Goal: Information Seeking & Learning: Learn about a topic

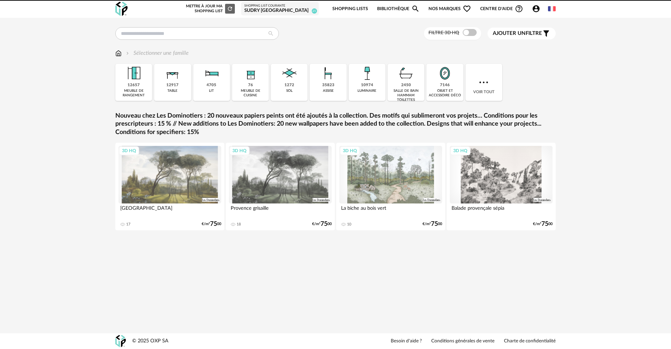
click at [295, 9] on div "SUDRY [GEOGRAPHIC_DATA]" at bounding box center [279, 11] width 71 height 6
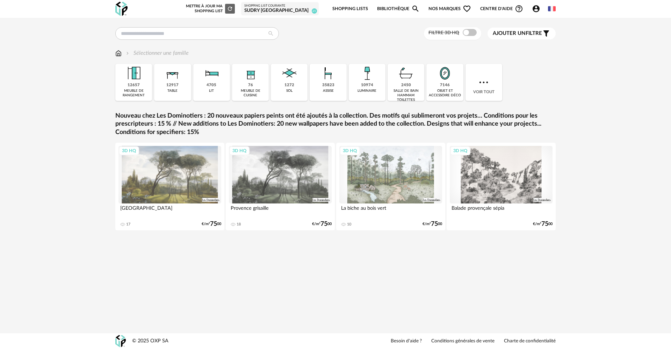
click at [358, 8] on link "Shopping Lists" at bounding box center [350, 9] width 36 height 16
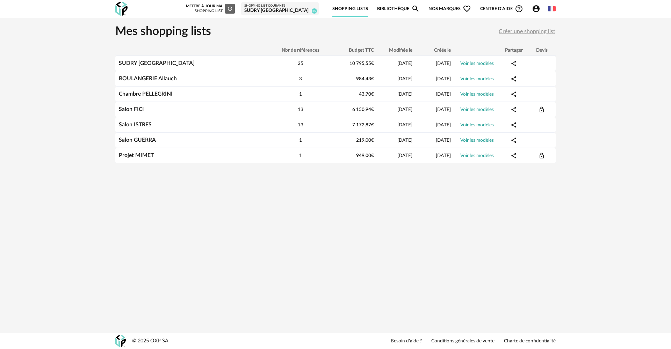
click at [286, 17] on div "Nouvelle shopping list Mettre à jour ma Shopping List Refresh icon Shopping Lis…" at bounding box center [335, 9] width 453 height 18
click at [285, 12] on div "SUDRY [GEOGRAPHIC_DATA]" at bounding box center [279, 11] width 71 height 6
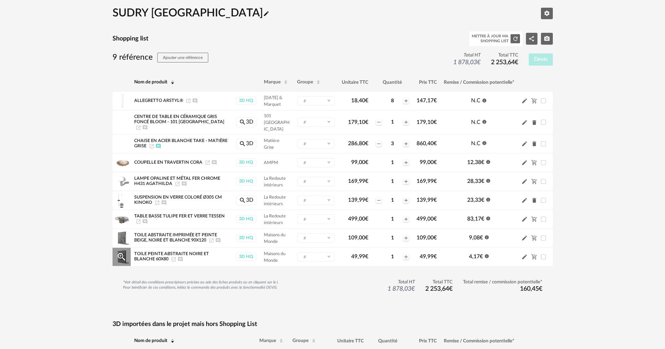
scroll to position [35, 0]
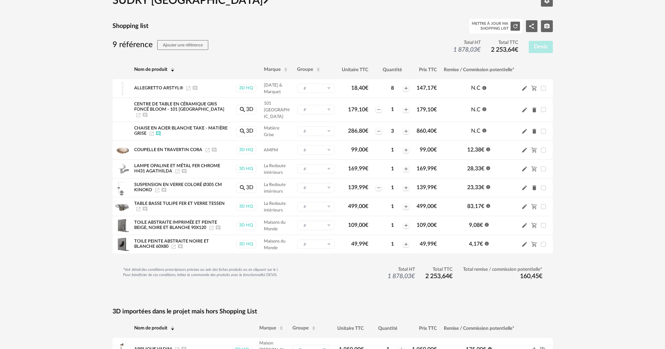
click at [579, 121] on div "SUDRY Evian les Bains Pencil icon Editer les paramètres Shopping list Mettre à …" at bounding box center [332, 332] width 665 height 699
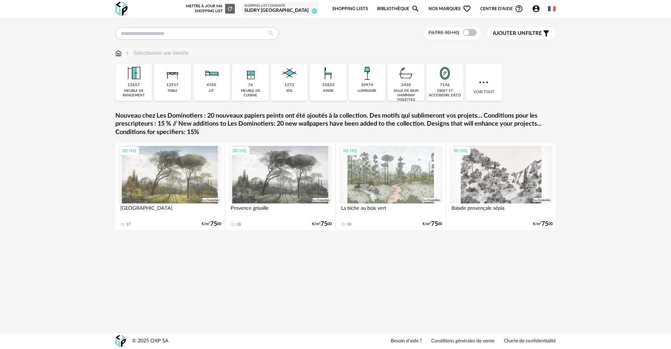
click at [305, 11] on div "SUDRY [GEOGRAPHIC_DATA]" at bounding box center [279, 11] width 71 height 6
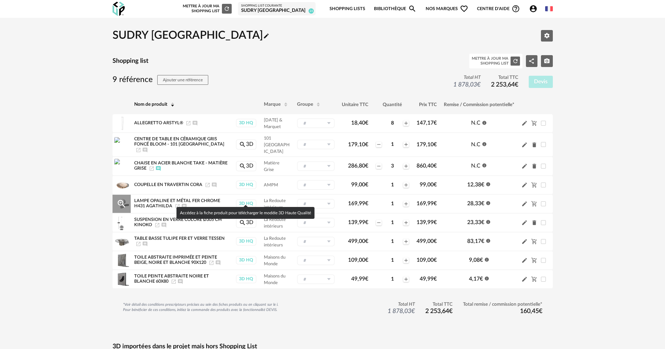
click at [241, 199] on div "3D HQ" at bounding box center [246, 203] width 21 height 9
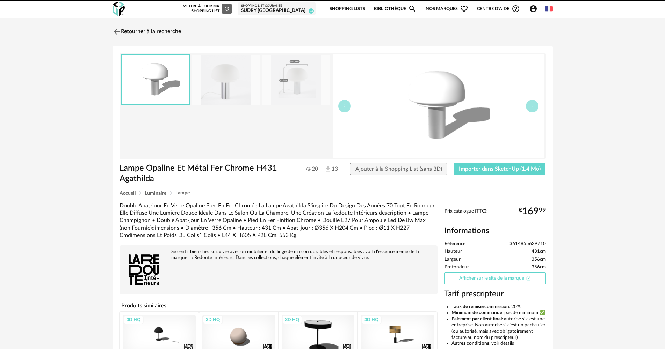
click at [521, 279] on link "Afficher sur le site de la marque Open In New icon" at bounding box center [494, 278] width 101 height 12
click at [410, 9] on icon "Magnify icon" at bounding box center [412, 9] width 8 height 8
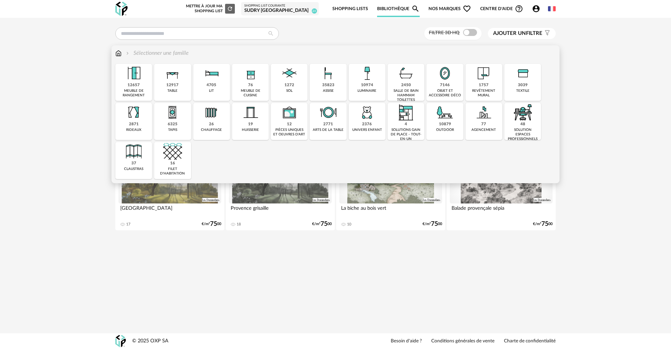
click at [114, 54] on div "Sélectionner une famille Close icon 12657 meuble de rangement 12917 table 4705 …" at bounding box center [335, 114] width 448 height 138
click at [119, 52] on img at bounding box center [118, 53] width 6 height 8
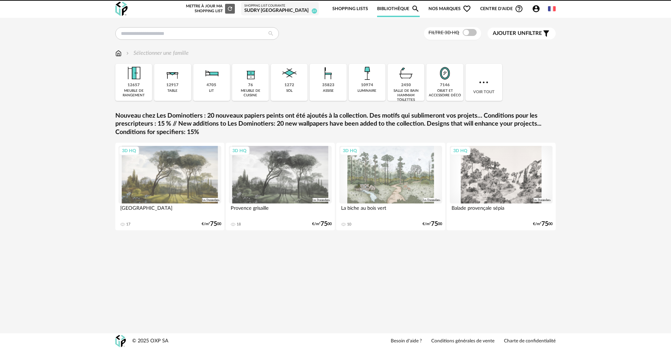
click at [335, 82] on img at bounding box center [328, 73] width 19 height 19
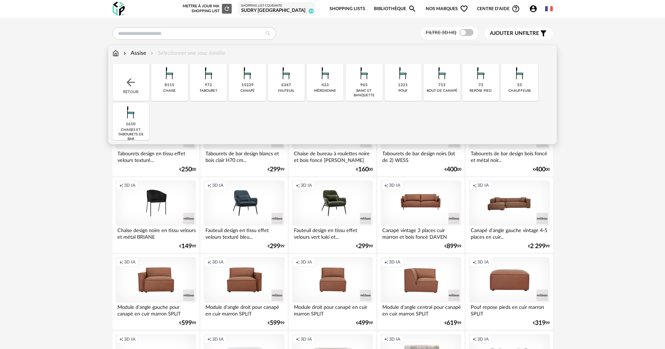
click at [254, 81] on img at bounding box center [247, 73] width 19 height 19
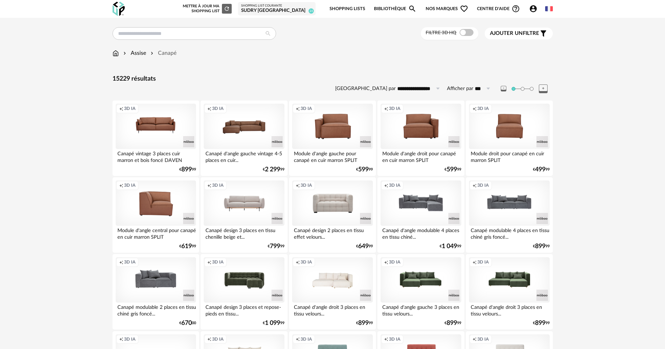
click at [533, 35] on span "Ajouter un filtre" at bounding box center [514, 33] width 49 height 7
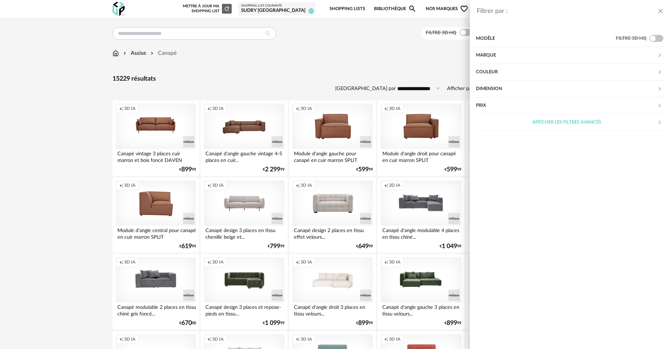
click at [595, 117] on div "Afficher les filtres avancés" at bounding box center [566, 122] width 181 height 17
click at [404, 51] on div "Filtrer par : Modèle Filtre 3D HQ Marque &tradition 42 101 Copenhagen 0 366 Con…" at bounding box center [335, 174] width 671 height 349
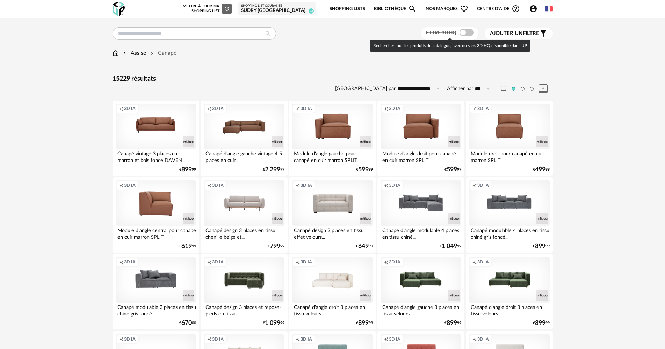
click at [463, 31] on span at bounding box center [466, 32] width 14 height 7
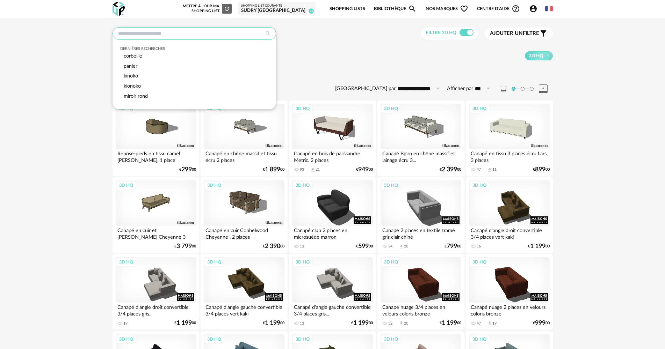
click at [178, 35] on input "text" at bounding box center [193, 33] width 163 height 13
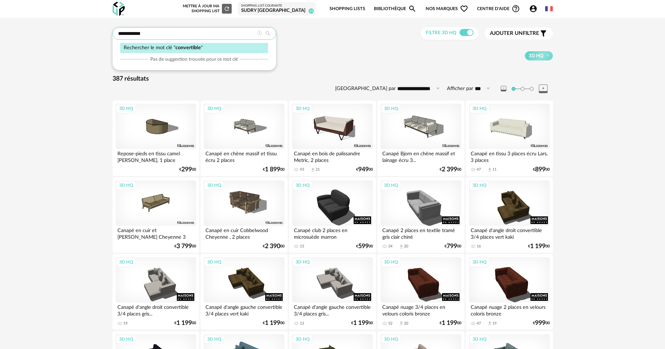
type input "**********"
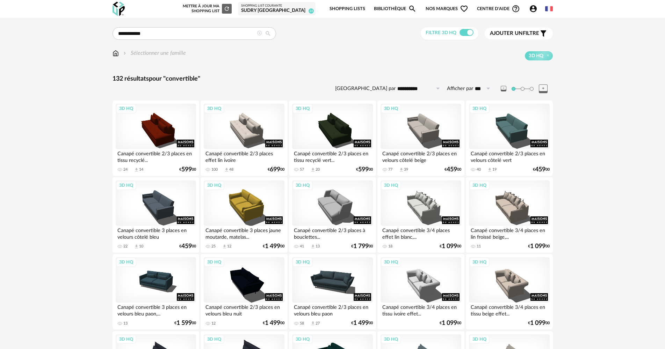
click at [433, 88] on icon at bounding box center [437, 88] width 9 height 11
click at [433, 117] on span "Prix croissant" at bounding box center [421, 119] width 37 height 6
type input "**********"
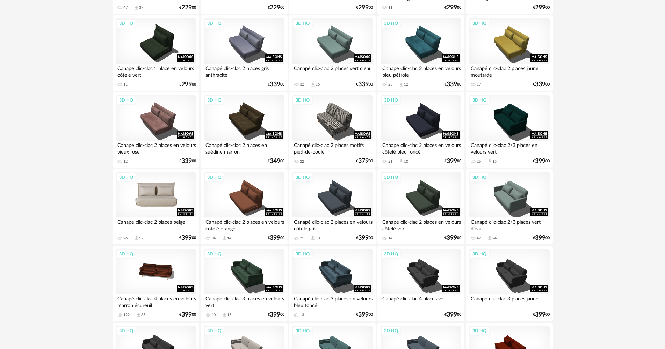
scroll to position [175, 0]
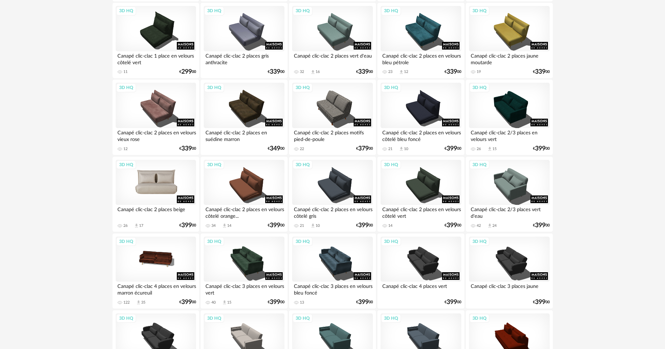
click at [165, 190] on div "3D HQ" at bounding box center [156, 182] width 80 height 45
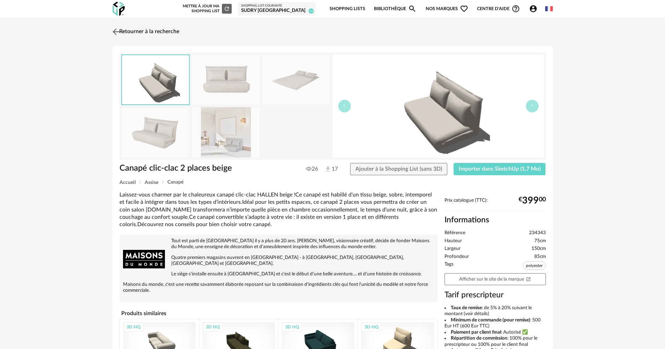
click at [130, 29] on link "Retourner à la recherche" at bounding box center [145, 31] width 68 height 15
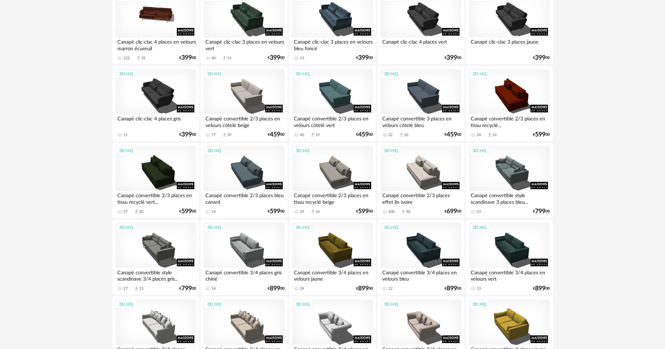
scroll to position [454, 0]
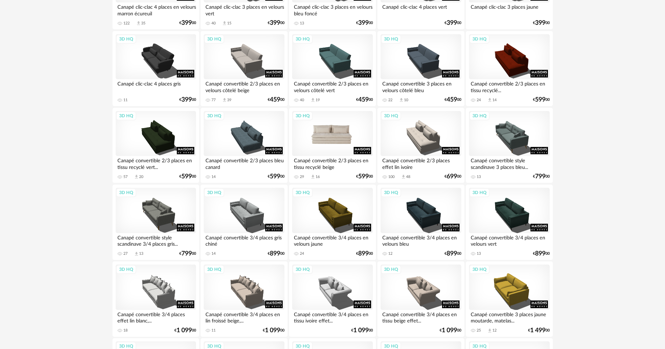
click at [344, 132] on div "3D HQ" at bounding box center [332, 133] width 80 height 45
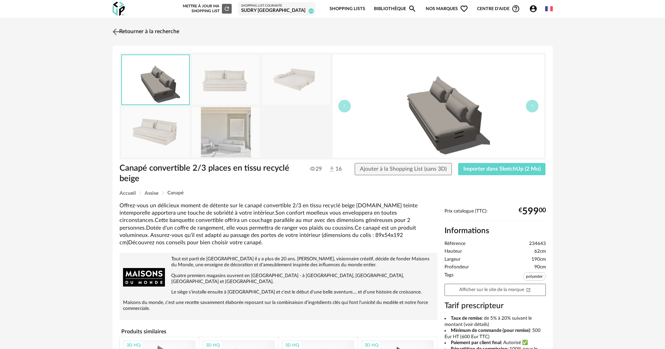
click at [125, 30] on link "Retourner à la recherche" at bounding box center [145, 31] width 68 height 15
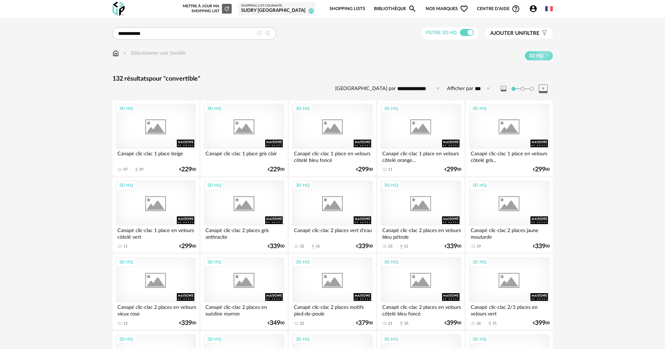
scroll to position [454, 0]
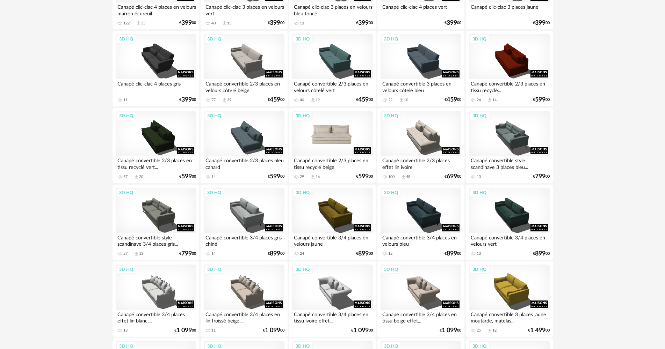
click at [345, 137] on div "3D HQ" at bounding box center [332, 133] width 80 height 45
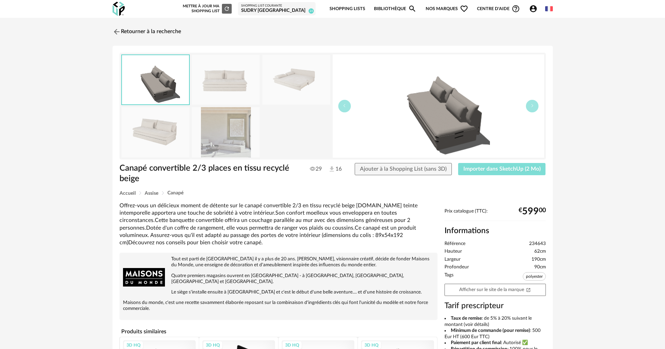
click at [510, 169] on span "Importer dans SketchUp (2 Mo)" at bounding box center [501, 169] width 77 height 6
click at [518, 291] on link "Afficher sur le site de la marque Open In New icon" at bounding box center [494, 290] width 101 height 12
click at [163, 35] on link "Retourner à la recherche" at bounding box center [145, 31] width 68 height 15
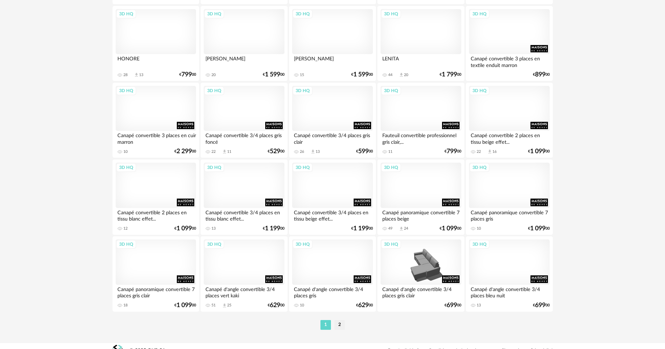
scroll to position [1335, 0]
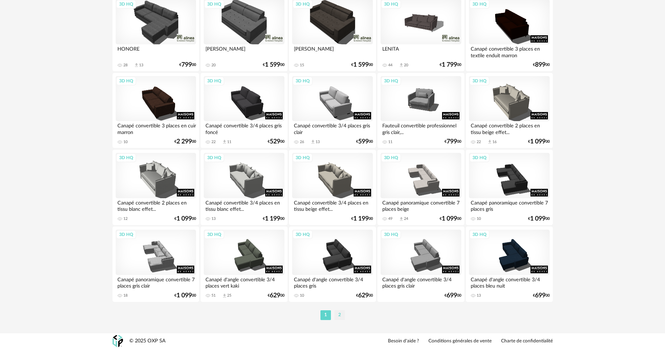
click at [338, 319] on li "2" at bounding box center [339, 315] width 10 height 10
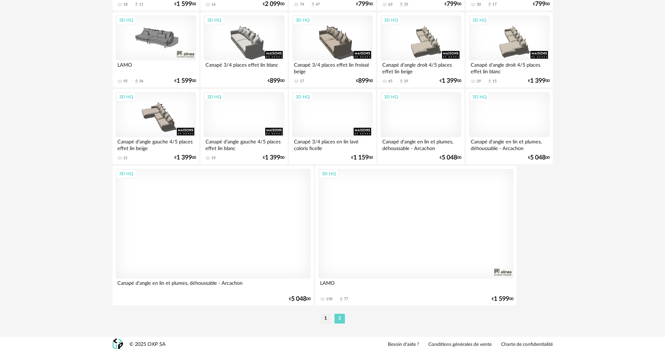
scroll to position [400, 0]
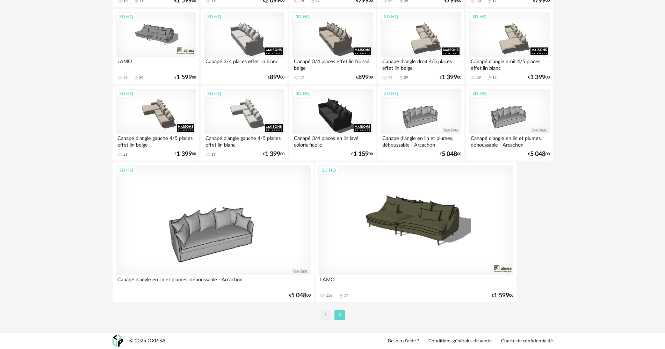
click at [326, 314] on li "1" at bounding box center [325, 315] width 10 height 10
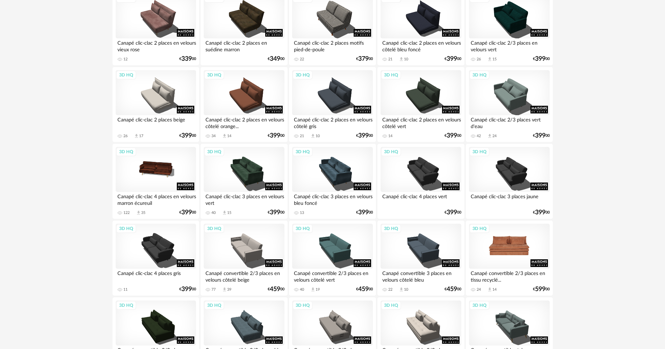
scroll to position [287, 0]
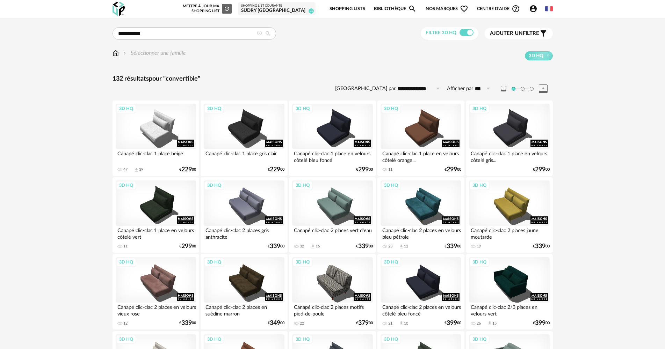
click at [296, 12] on div "SUDRY [GEOGRAPHIC_DATA]" at bounding box center [276, 11] width 71 height 6
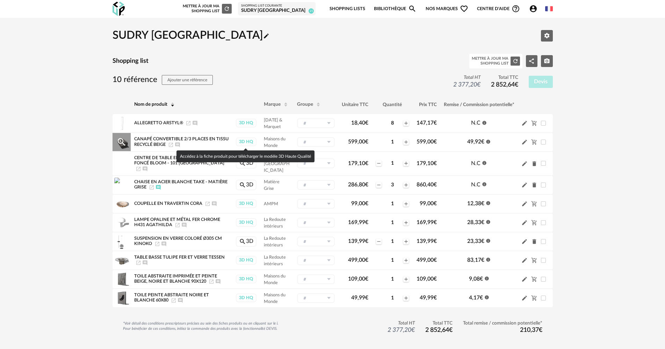
click at [241, 141] on div "3D HQ" at bounding box center [246, 142] width 21 height 9
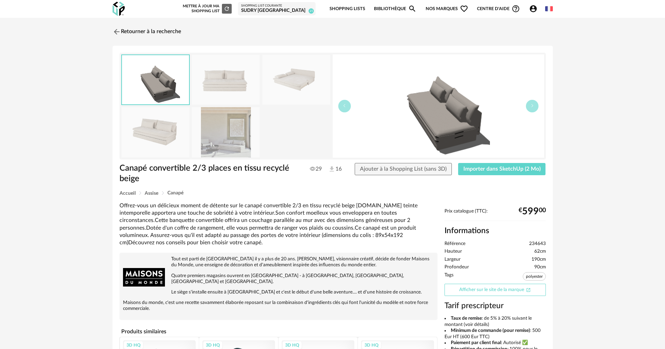
click at [515, 293] on link "Afficher sur le site de la marque Open In New icon" at bounding box center [494, 290] width 101 height 12
